Goal: Task Accomplishment & Management: Use online tool/utility

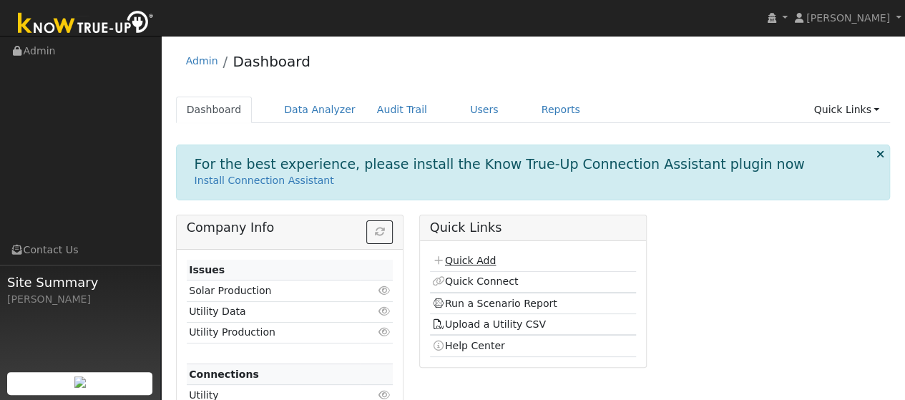
click at [465, 260] on link "Quick Add" at bounding box center [464, 260] width 64 height 11
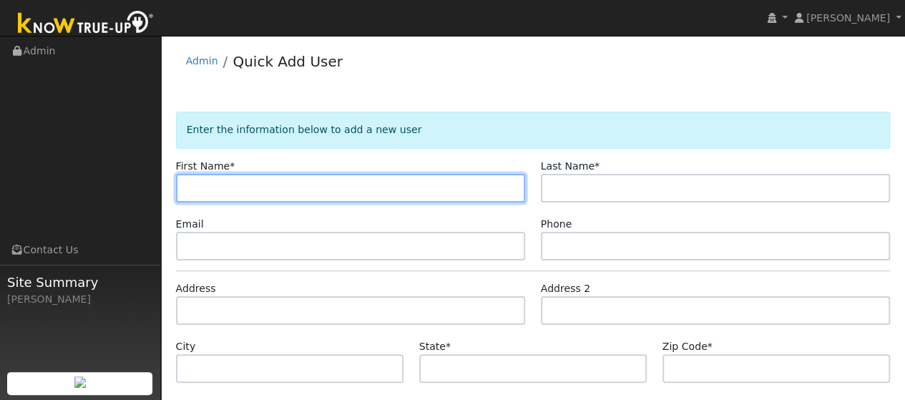
scroll to position [43, 0]
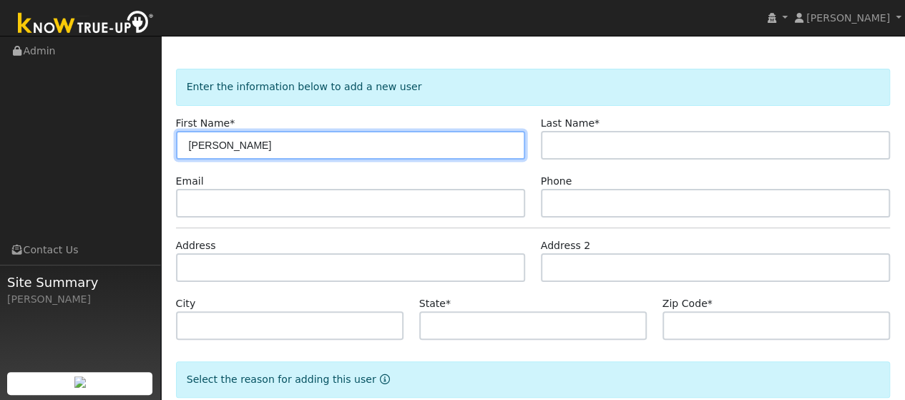
type input "[PERSON_NAME]"
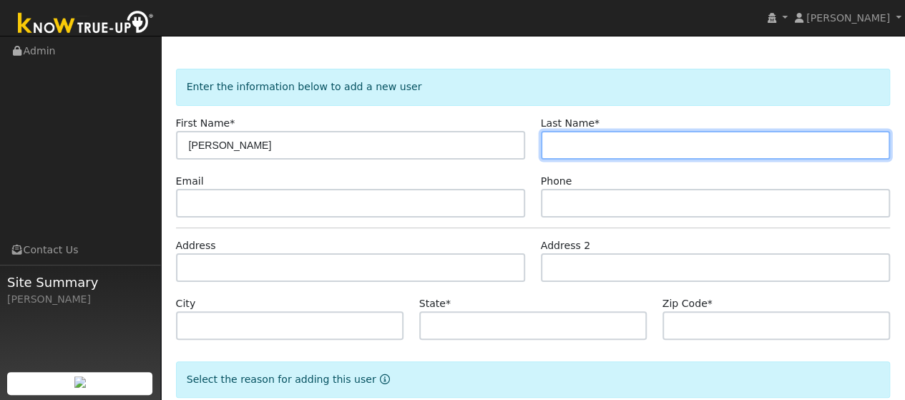
click at [641, 132] on input "text" at bounding box center [716, 145] width 350 height 29
type input "Magalski"
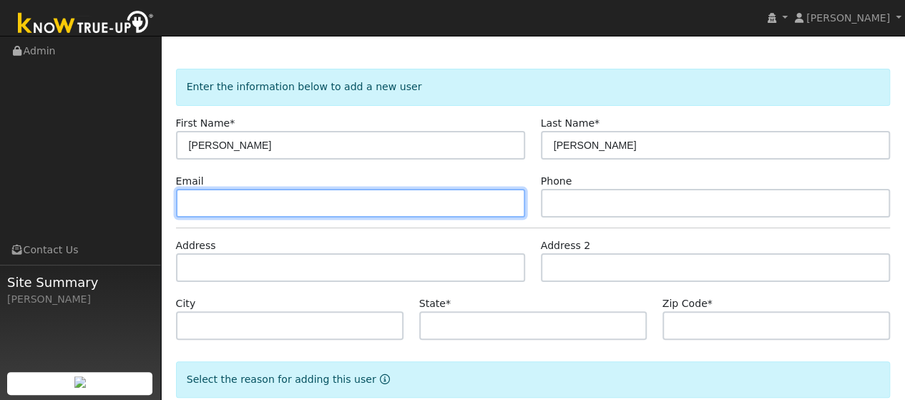
click at [461, 198] on input "text" at bounding box center [351, 203] width 350 height 29
paste input "ramram60@sbcglobal.net"
type input "ramram60@sbcglobal.net"
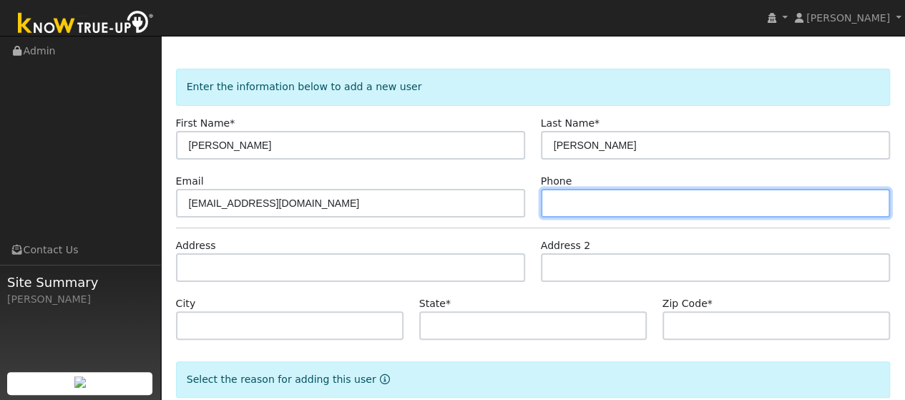
click at [596, 195] on input "text" at bounding box center [716, 203] width 350 height 29
paste input "(707) 330-7867"
type input "(707) 330-7867"
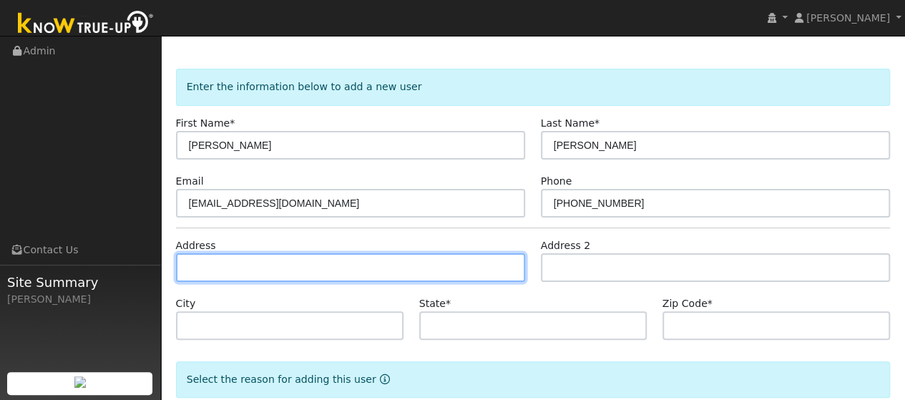
click at [248, 270] on input "text" at bounding box center [351, 267] width 350 height 29
paste input "637 Ithica Court"
type input "637 Ithica Court"
type input "Vacaville"
type input "CA"
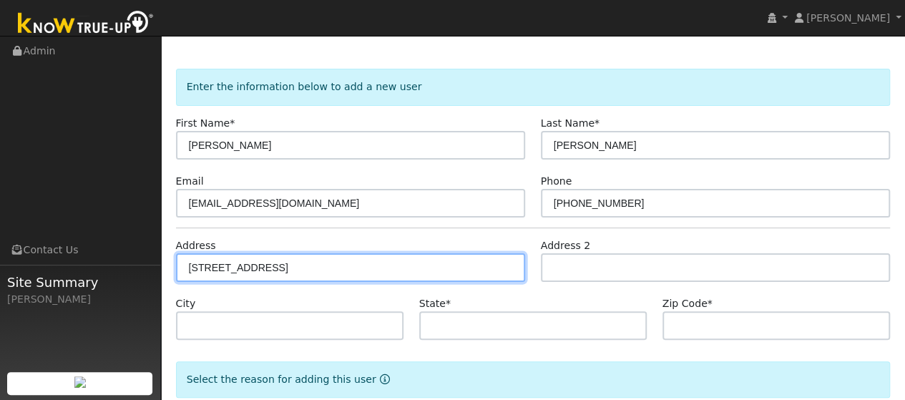
type input "95687"
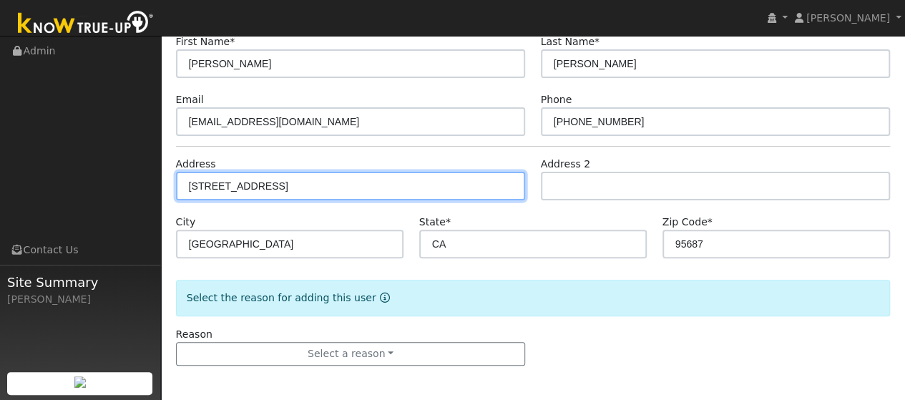
scroll to position [124, 0]
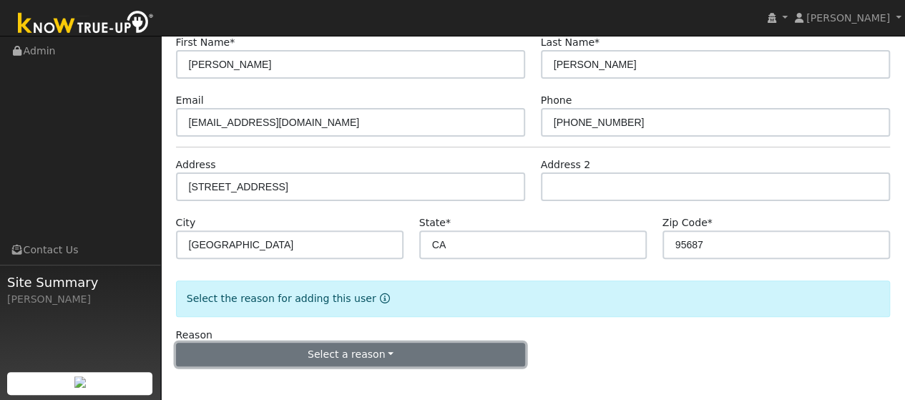
click at [348, 348] on button "Select a reason" at bounding box center [351, 355] width 350 height 24
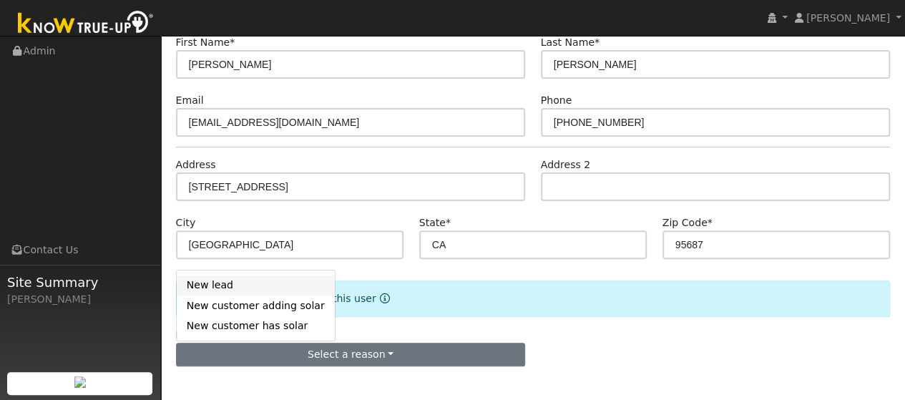
click at [236, 289] on link "New lead" at bounding box center [256, 285] width 158 height 20
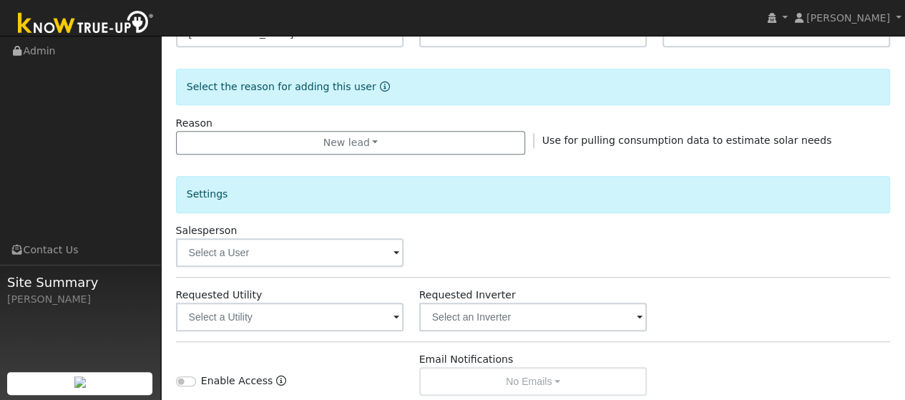
scroll to position [408, 0]
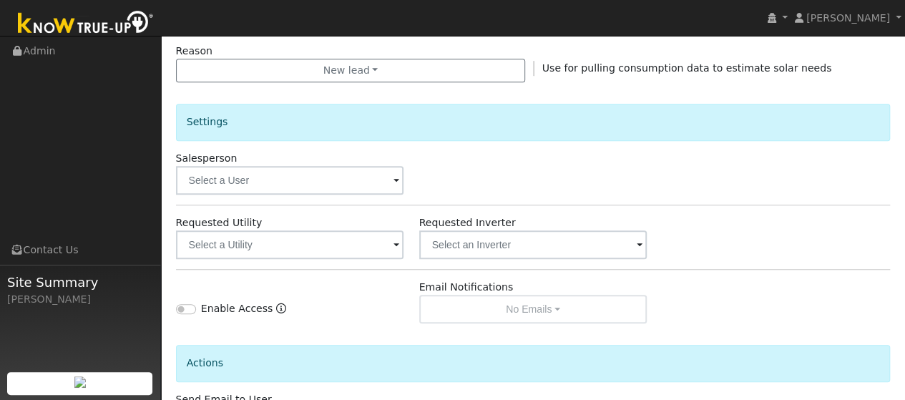
click at [395, 181] on span at bounding box center [396, 181] width 6 height 16
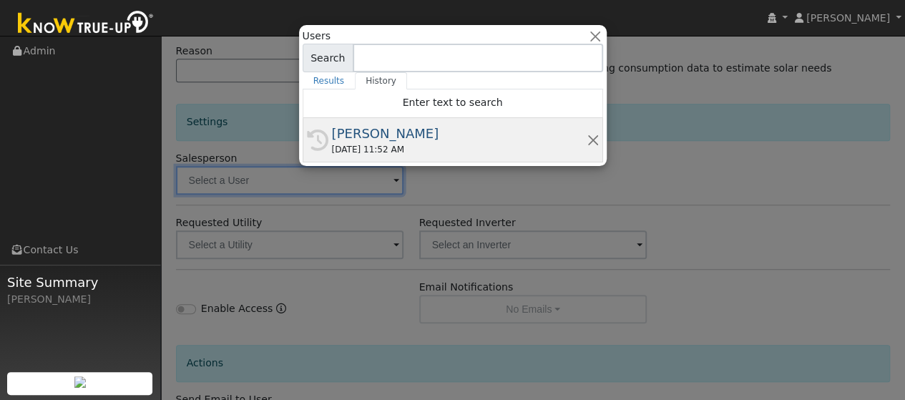
click at [369, 134] on div "[PERSON_NAME]" at bounding box center [459, 133] width 255 height 19
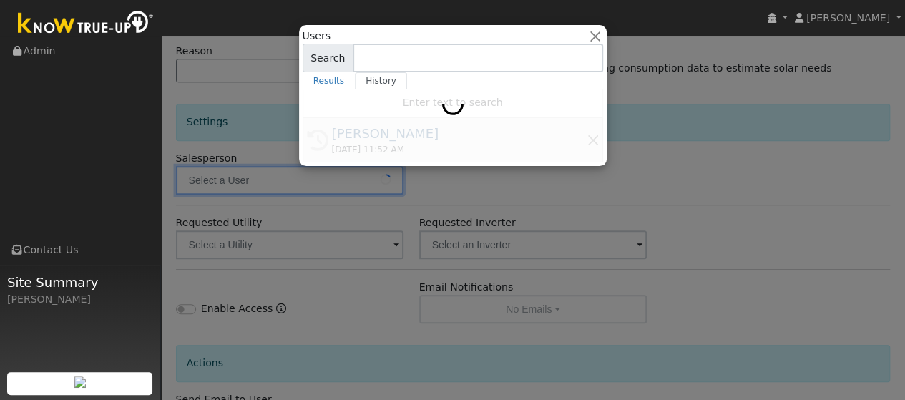
type input "[PERSON_NAME]"
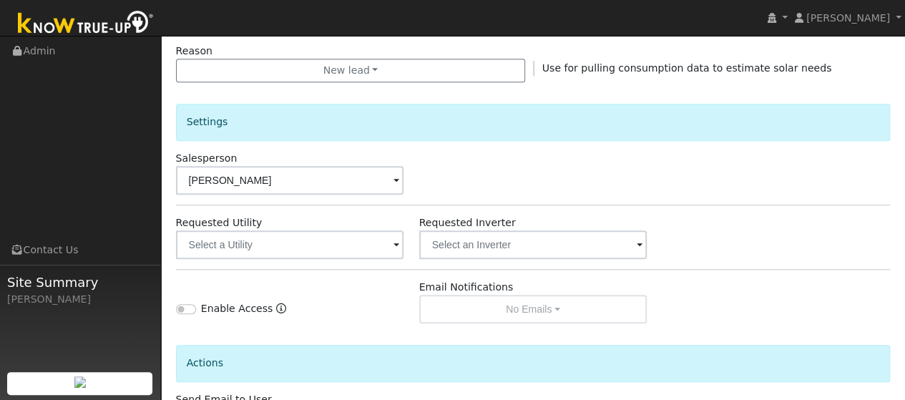
scroll to position [522, 0]
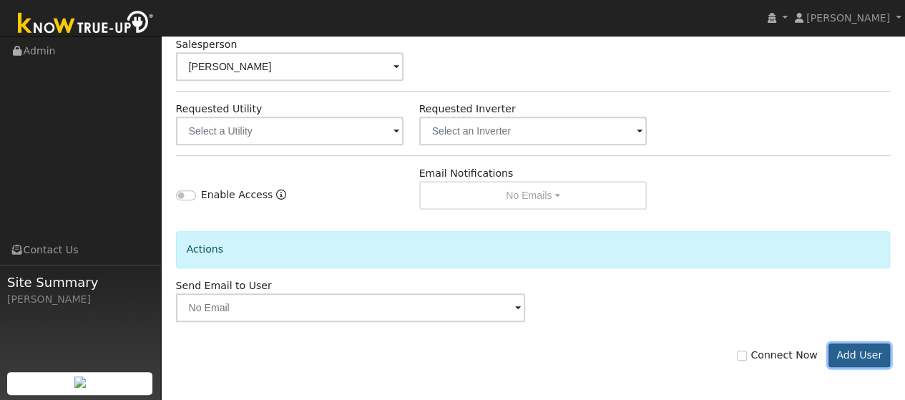
click at [855, 357] on button "Add User" at bounding box center [859, 355] width 62 height 24
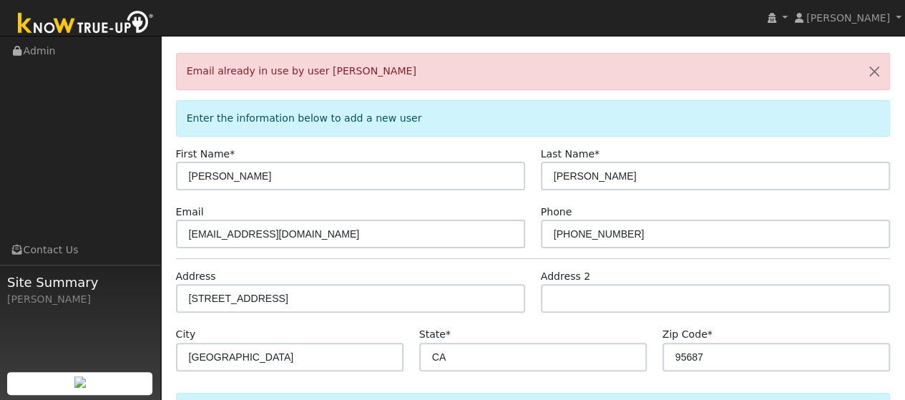
scroll to position [0, 0]
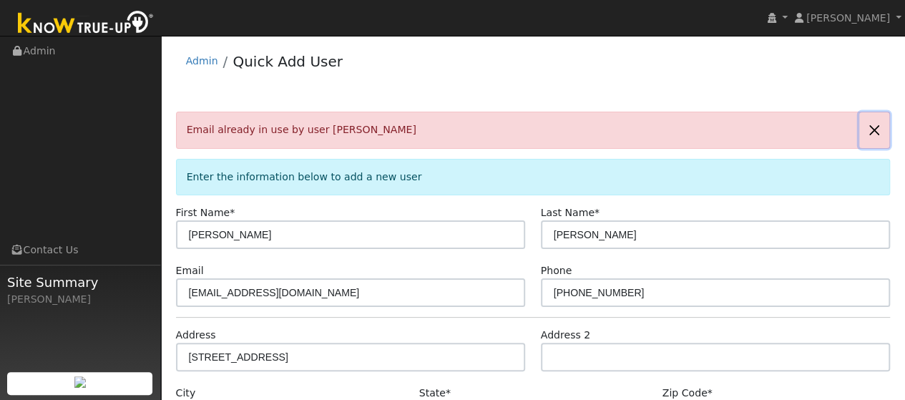
click at [873, 137] on button "button" at bounding box center [874, 129] width 30 height 35
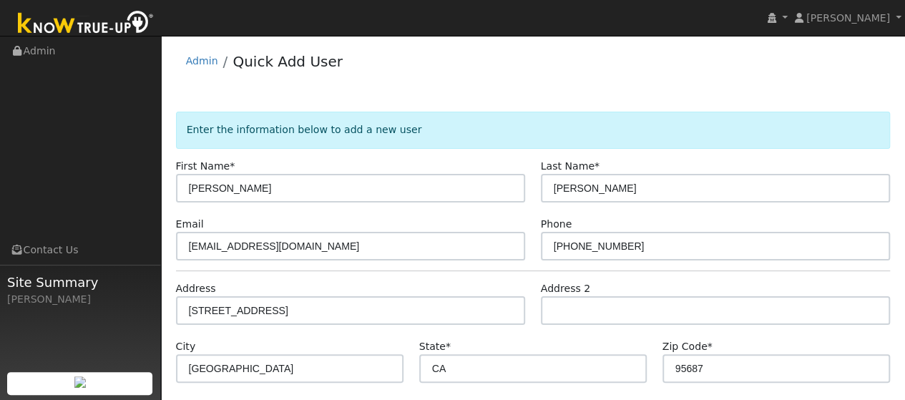
click at [103, 26] on img at bounding box center [86, 24] width 150 height 32
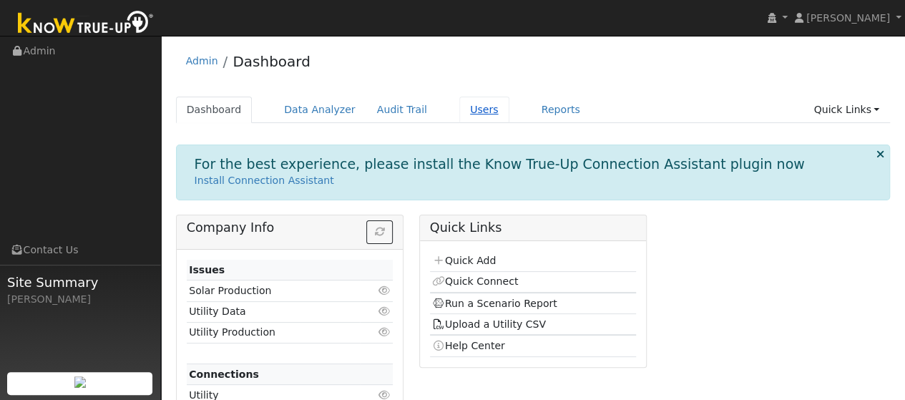
click at [461, 107] on link "Users" at bounding box center [484, 110] width 50 height 26
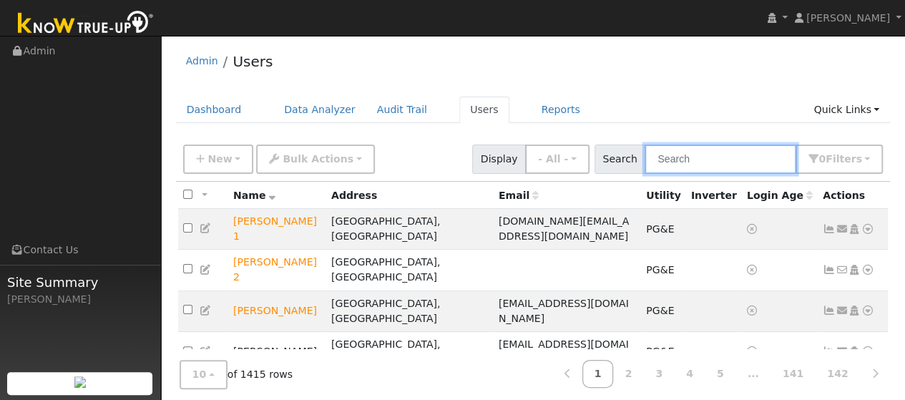
click at [687, 165] on input "text" at bounding box center [721, 159] width 152 height 29
type input "rick mag"
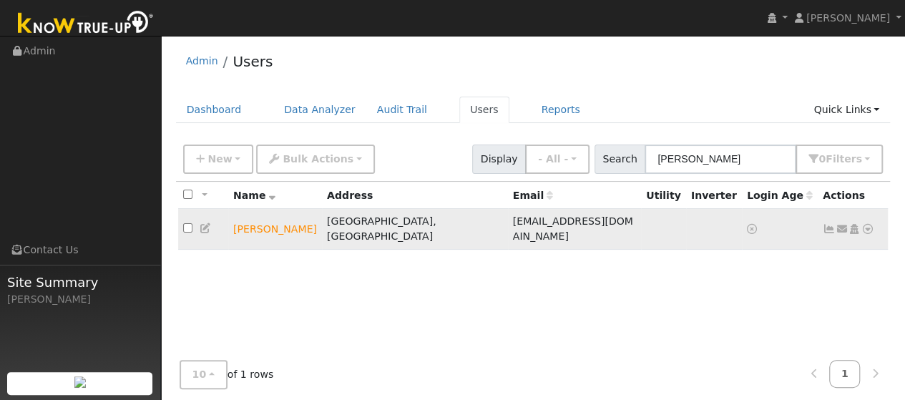
click at [864, 224] on icon at bounding box center [867, 229] width 13 height 10
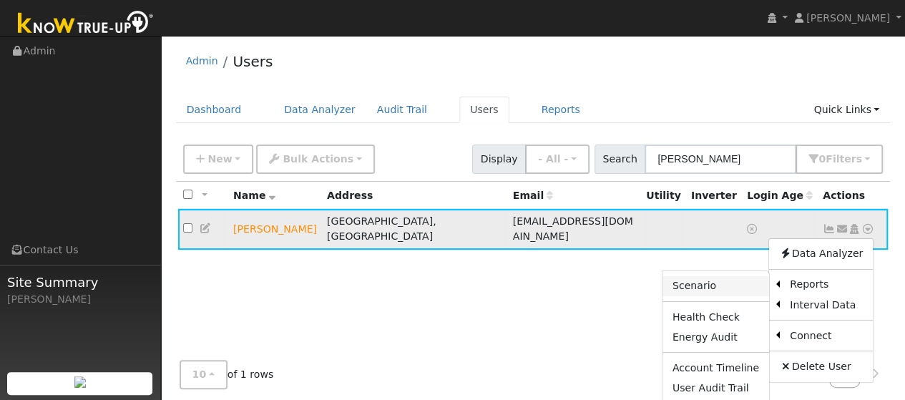
click at [728, 276] on link "Scenario" at bounding box center [715, 286] width 107 height 20
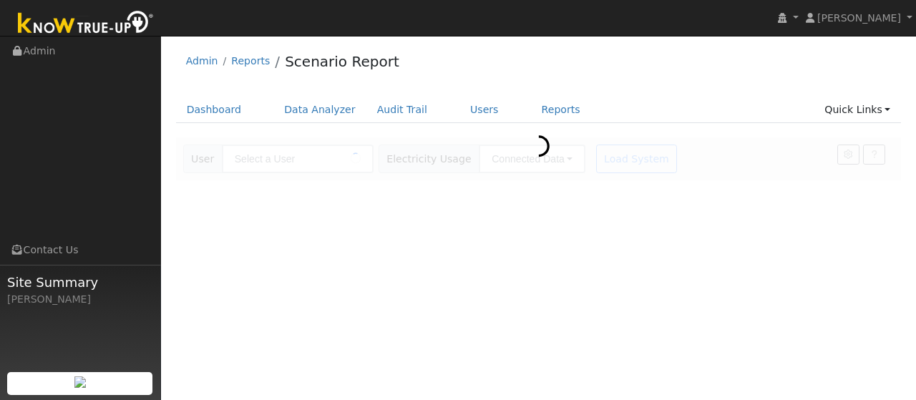
type input "[PERSON_NAME]"
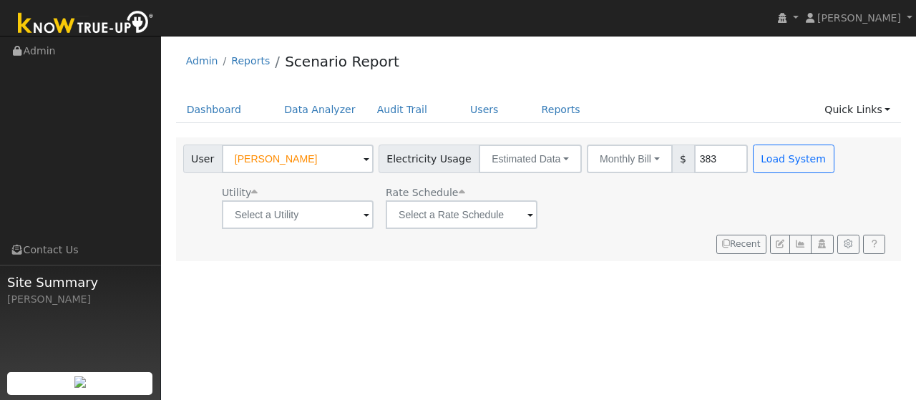
click at [369, 218] on span at bounding box center [366, 215] width 6 height 16
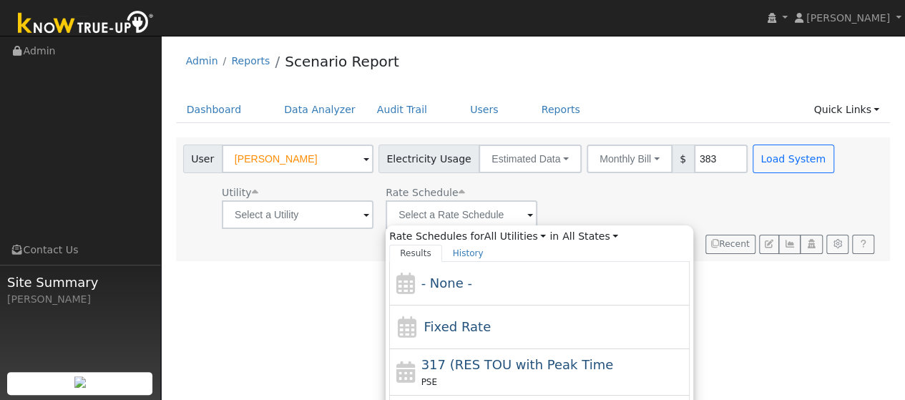
click at [581, 197] on div "Utility Rate Schedule Rate Schedules for All Utilities All Utilities in All Sta…" at bounding box center [510, 204] width 660 height 49
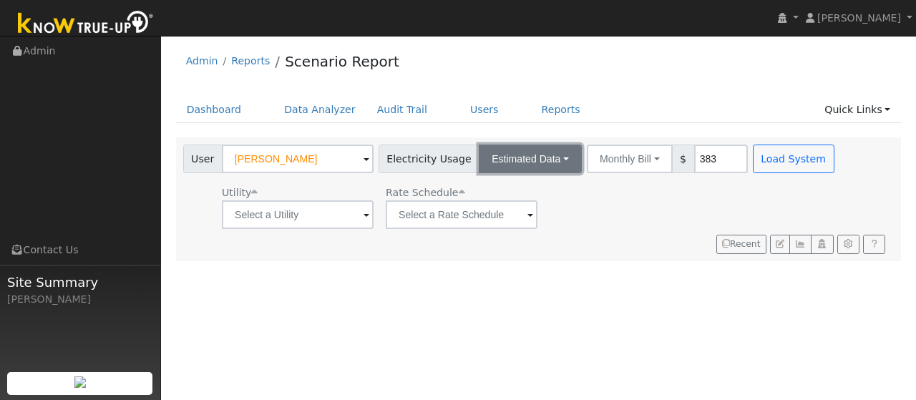
click at [551, 160] on button "Estimated Data" at bounding box center [530, 159] width 103 height 29
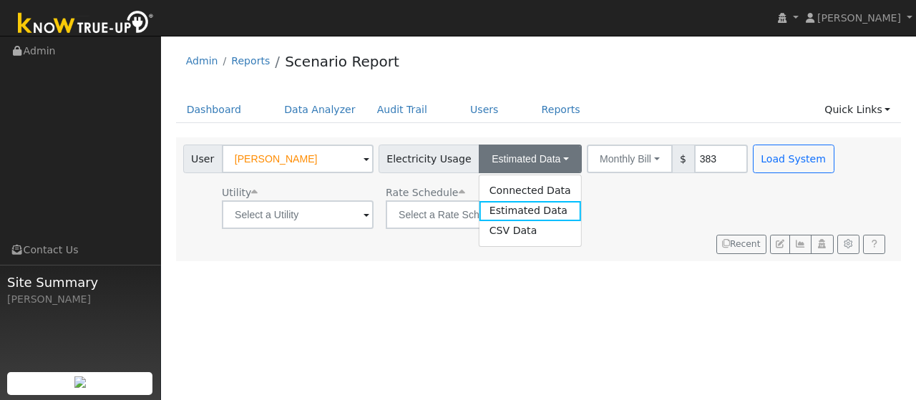
click at [601, 202] on div "Utility Rate Schedule" at bounding box center [510, 204] width 660 height 49
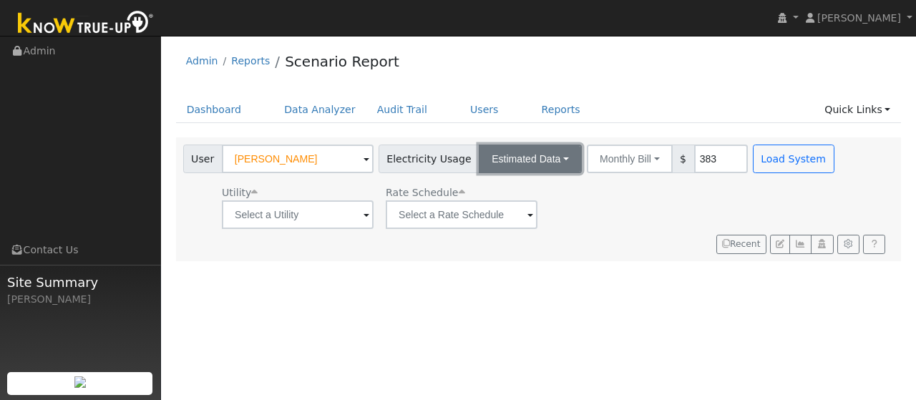
click at [551, 161] on button "Estimated Data" at bounding box center [530, 159] width 103 height 29
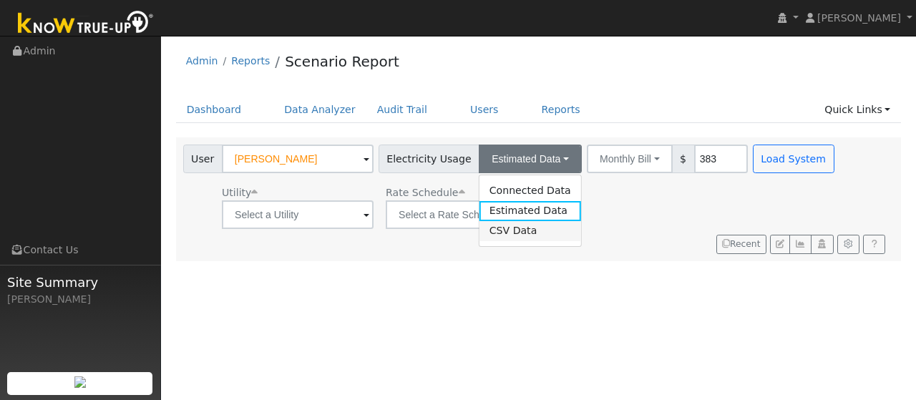
click at [502, 232] on link "CSV Data" at bounding box center [530, 231] width 102 height 20
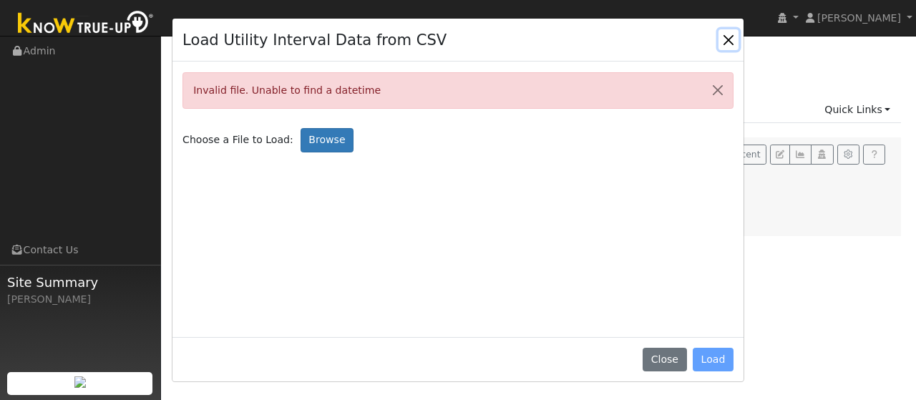
click at [725, 44] on button "Close" at bounding box center [728, 39] width 20 height 20
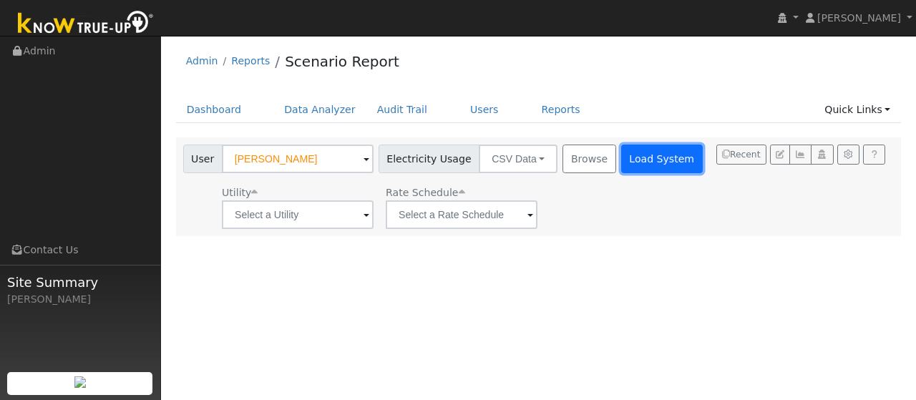
click at [652, 154] on button "Load System" at bounding box center [662, 159] width 82 height 29
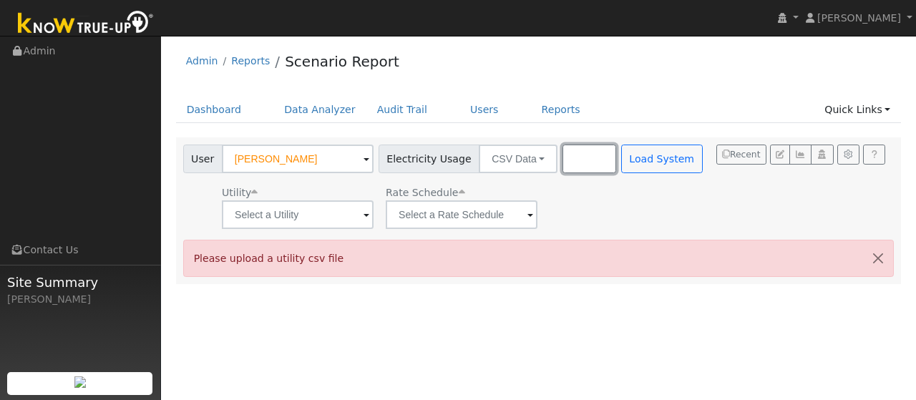
click at [562, 156] on button "Browse" at bounding box center [588, 159] width 53 height 29
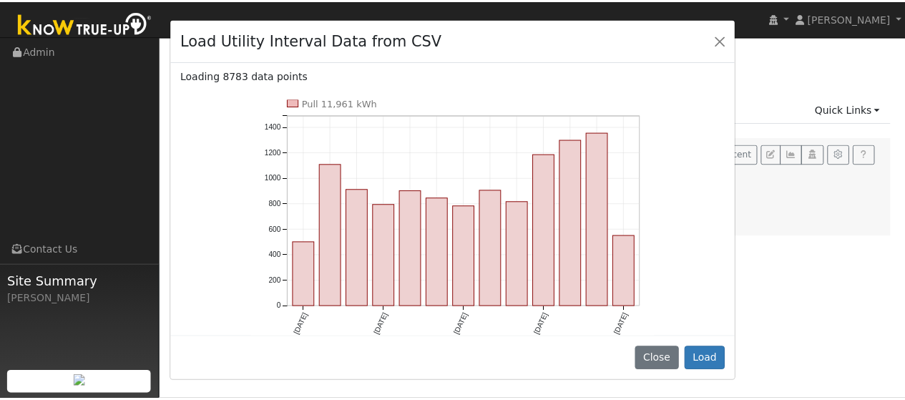
scroll to position [89, 0]
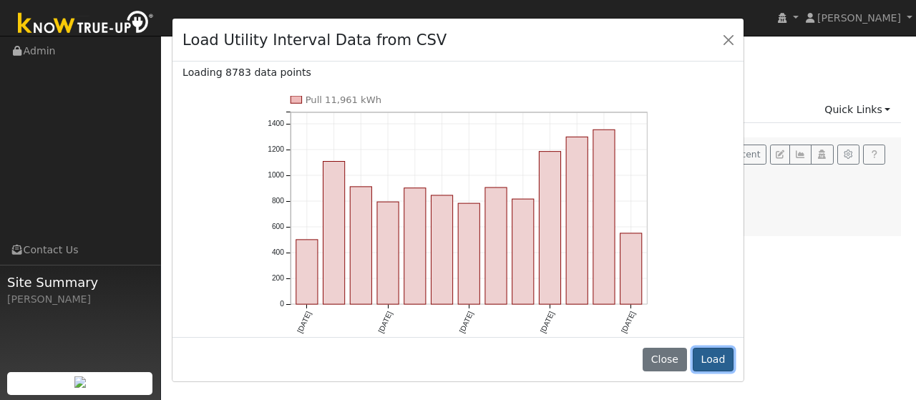
click at [712, 360] on button "Load" at bounding box center [712, 360] width 41 height 24
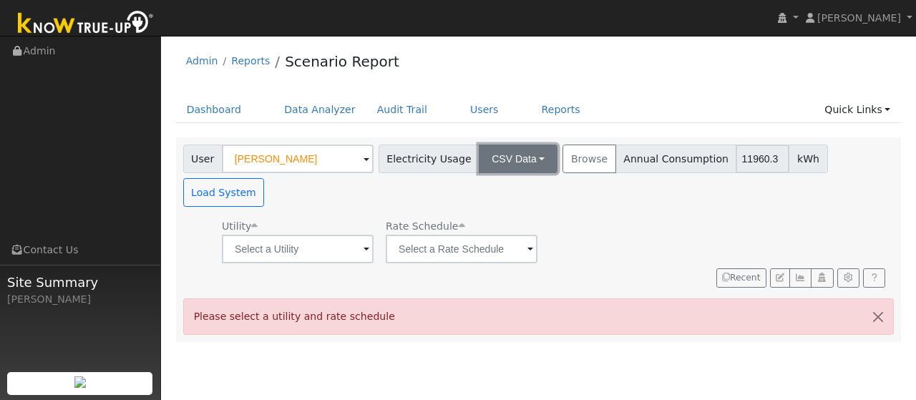
click at [528, 161] on button "CSV Data" at bounding box center [518, 159] width 79 height 29
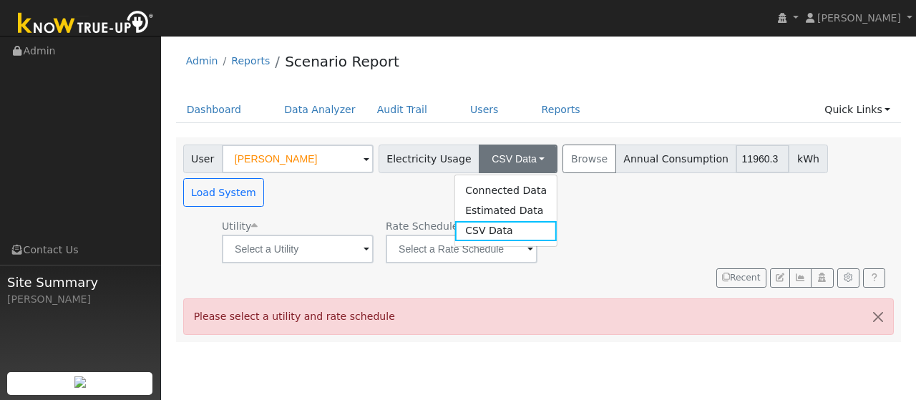
click at [600, 215] on div "Utility Rate Schedule" at bounding box center [535, 238] width 711 height 49
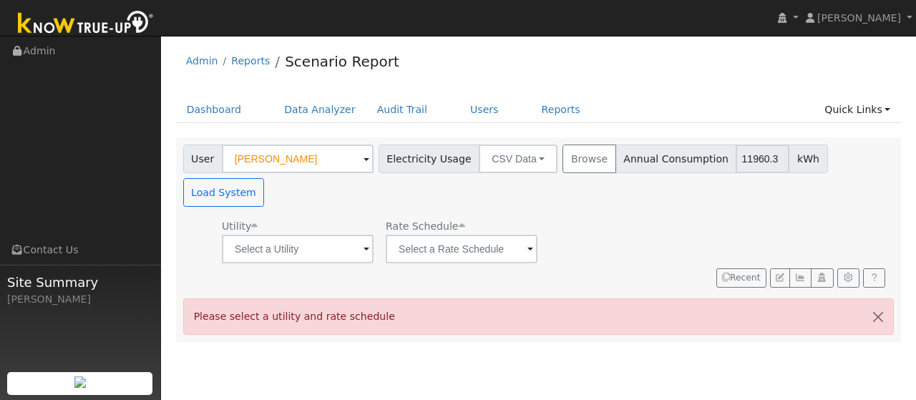
click at [368, 242] on span at bounding box center [366, 250] width 6 height 16
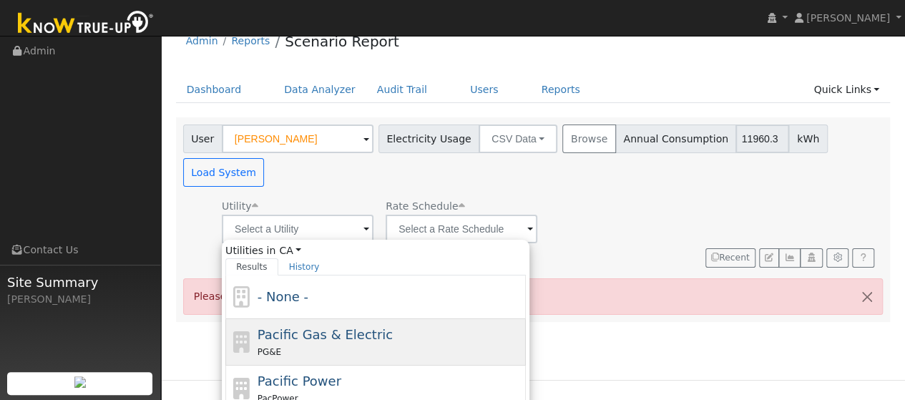
scroll to position [26, 0]
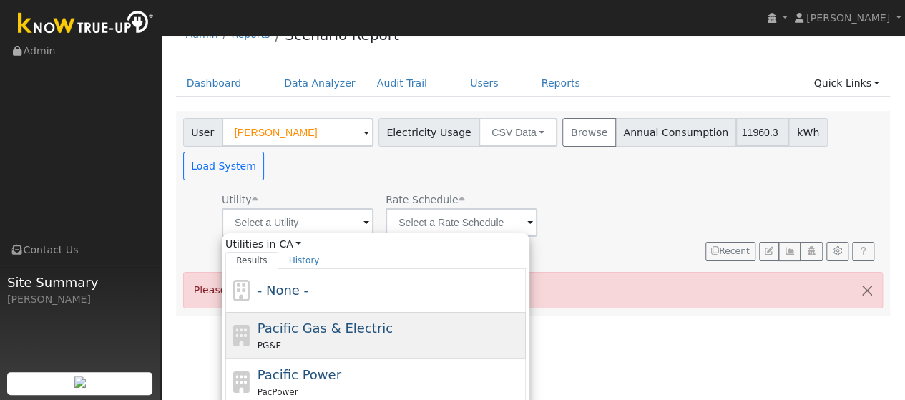
click at [332, 338] on div "PG&E" at bounding box center [390, 345] width 265 height 15
type input "Pacific Gas & Electric"
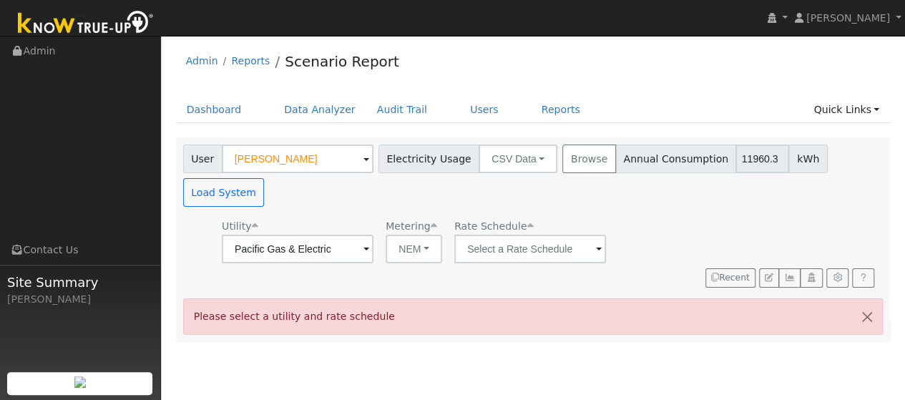
scroll to position [0, 0]
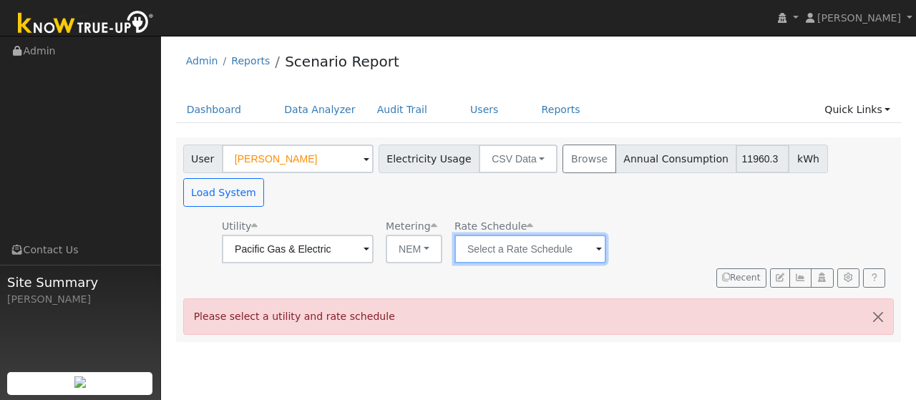
click at [373, 235] on input "text" at bounding box center [298, 249] width 152 height 29
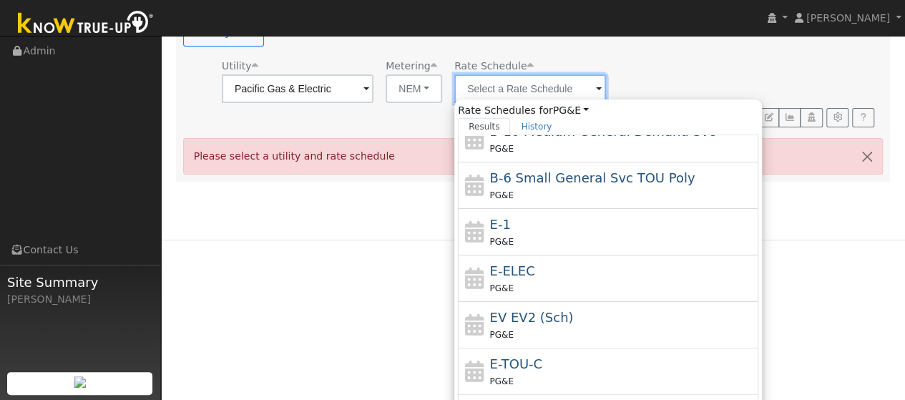
scroll to position [225, 0]
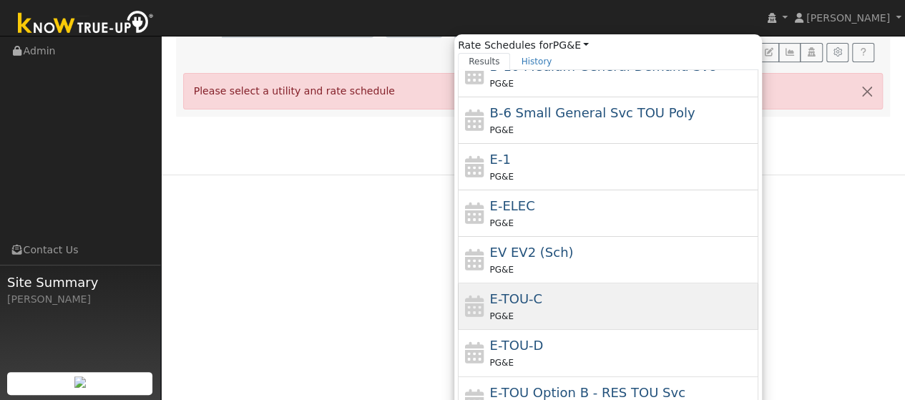
click at [578, 289] on div "E-TOU-C PG&E" at bounding box center [622, 306] width 265 height 34
type input "E-TOU-C"
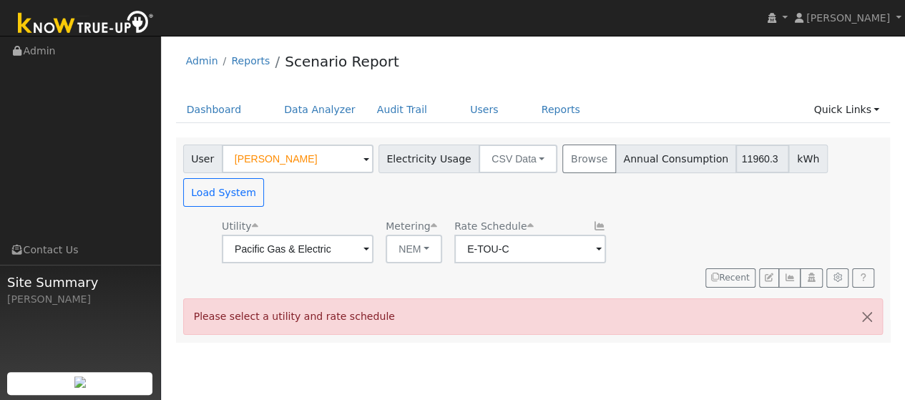
scroll to position [0, 0]
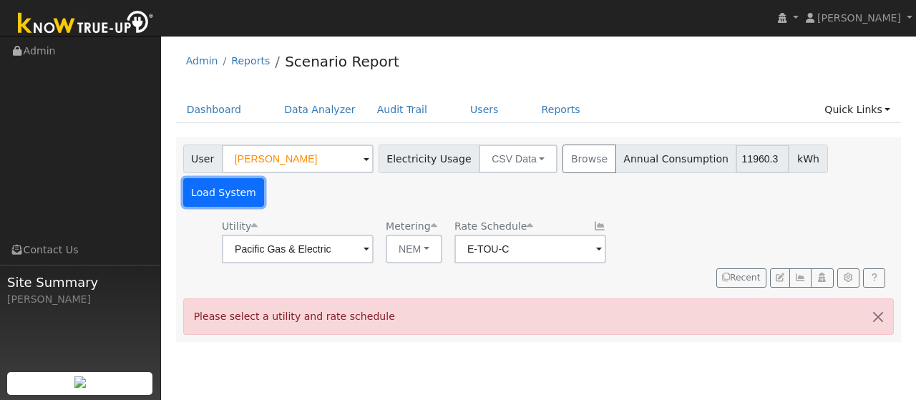
click at [265, 178] on button "Load System" at bounding box center [224, 192] width 82 height 29
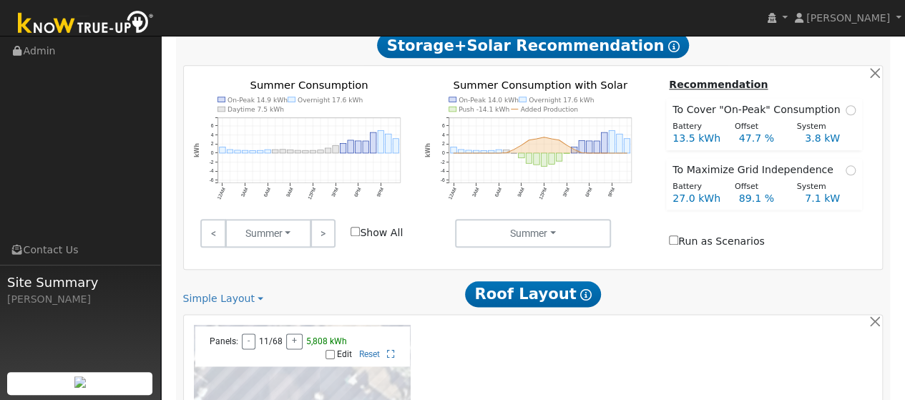
scroll to position [1001, 0]
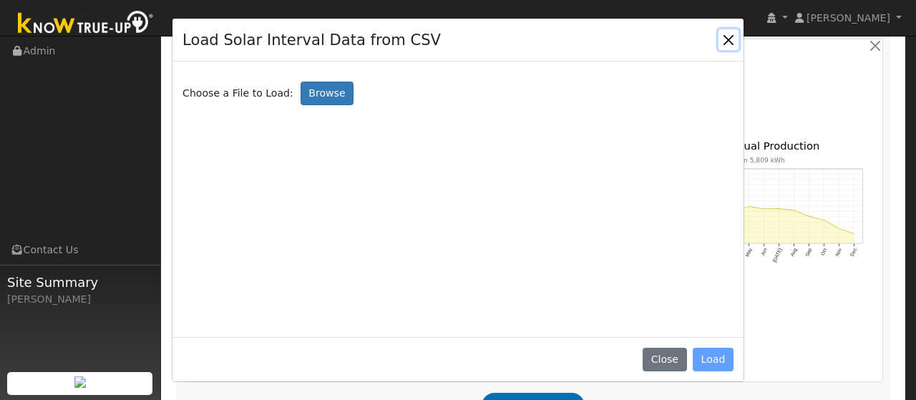
click at [725, 32] on button "Close" at bounding box center [728, 39] width 20 height 20
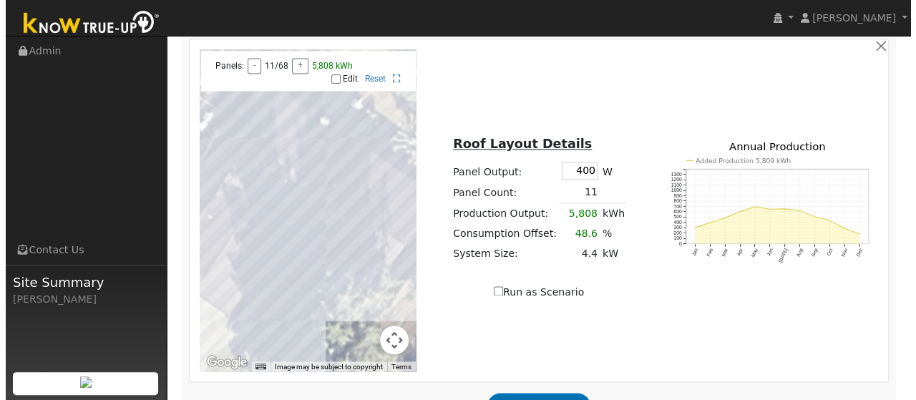
scroll to position [1002, 0]
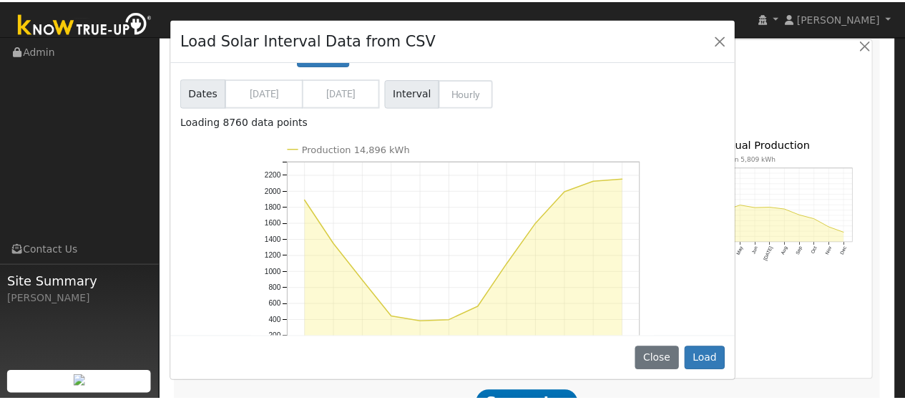
scroll to position [40, 0]
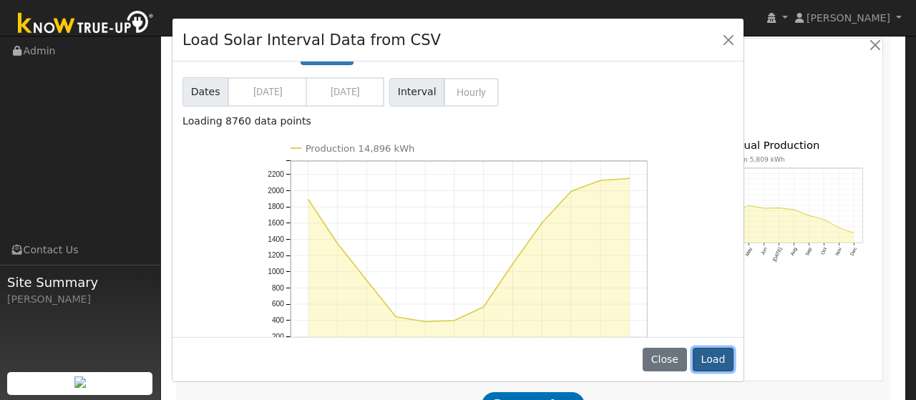
click at [708, 359] on button "Load" at bounding box center [712, 360] width 41 height 24
type input "14896"
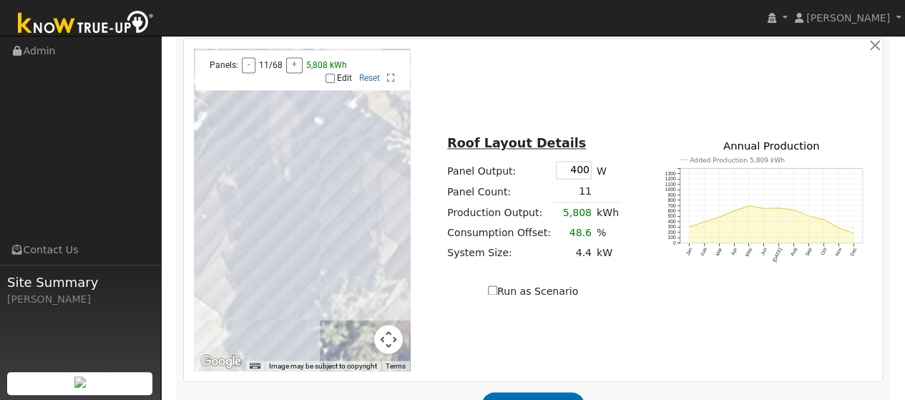
type input "9.9"
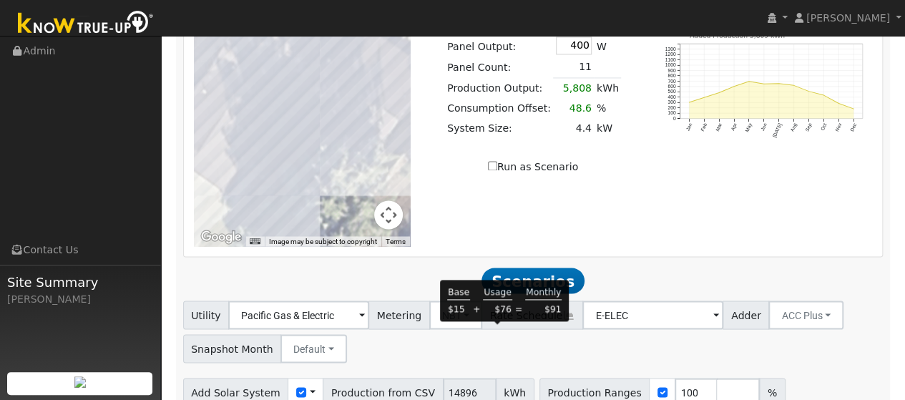
type input "$32,400"
type input "$20,147"
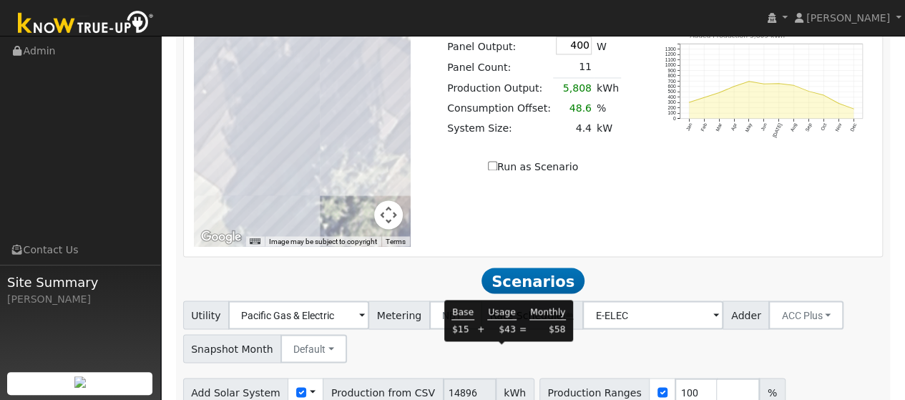
type input "$48,600"
type input "$25,007"
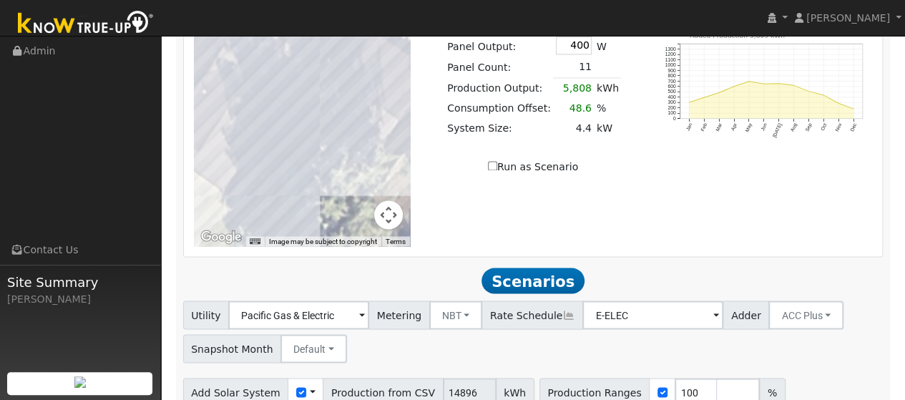
type input "$16,200"
type input "$15,287"
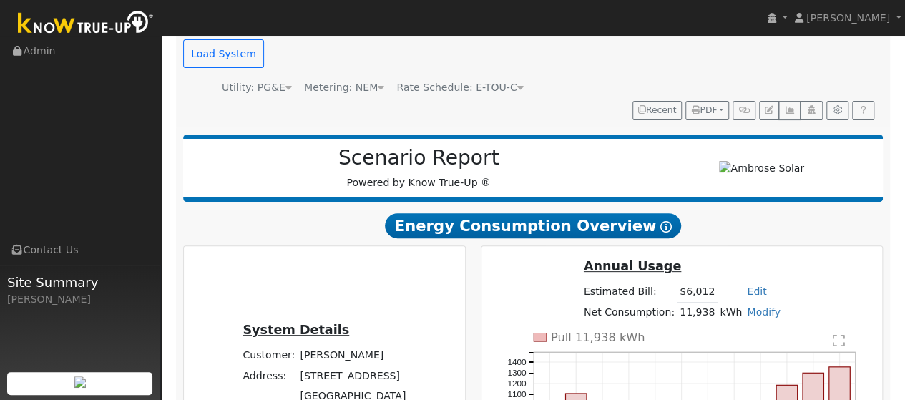
scroll to position [175, 0]
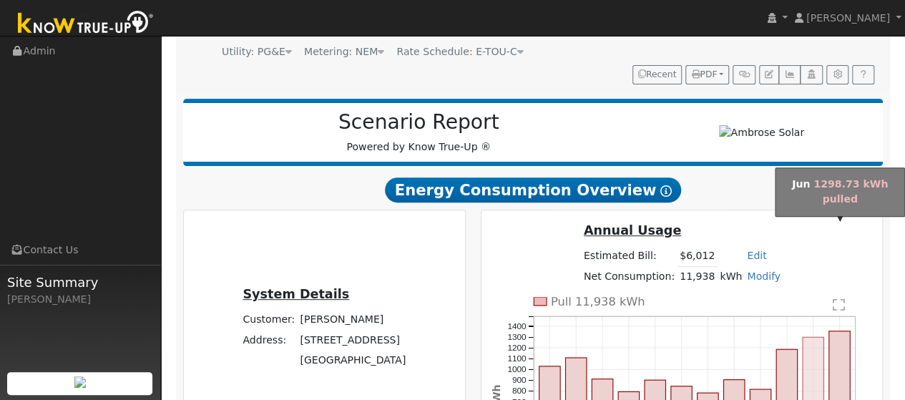
click at [823, 337] on rect "onclick=""" at bounding box center [813, 407] width 21 height 140
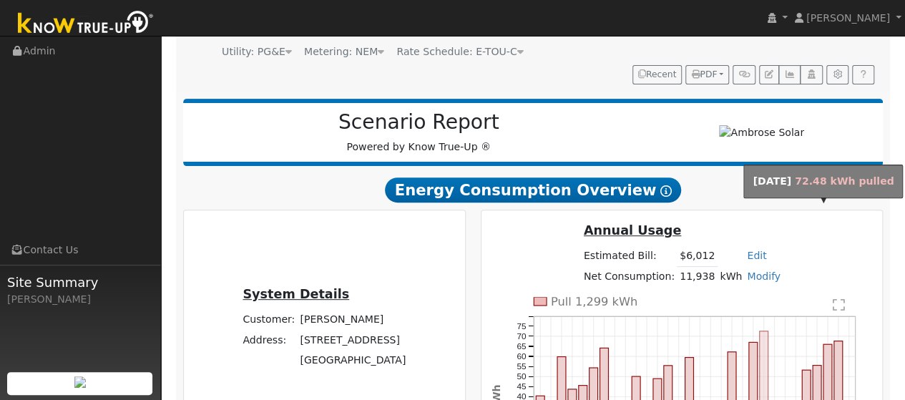
click at [768, 331] on rect "onclick=""" at bounding box center [764, 404] width 9 height 147
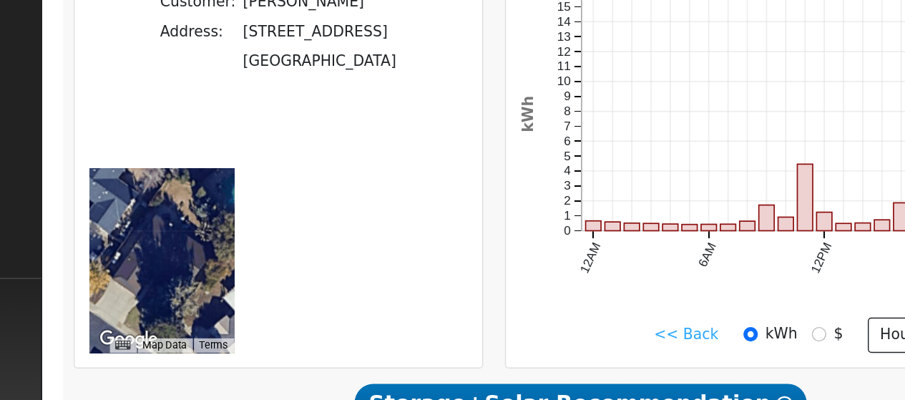
scroll to position [420, 0]
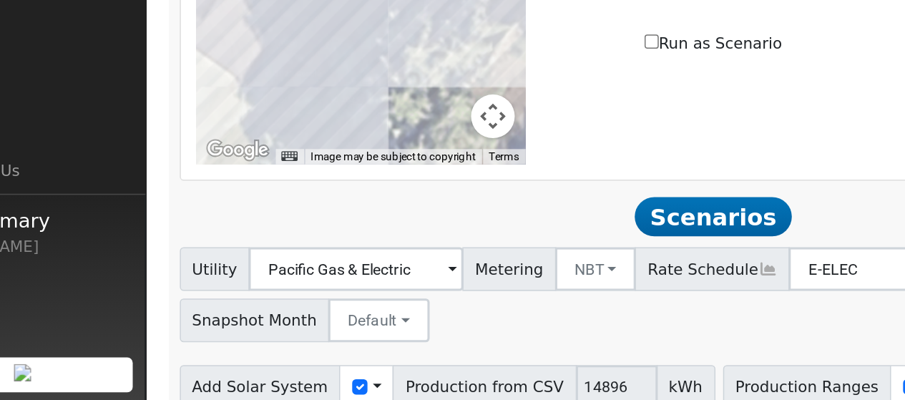
scroll to position [1175, 0]
